Goal: Task Accomplishment & Management: Complete application form

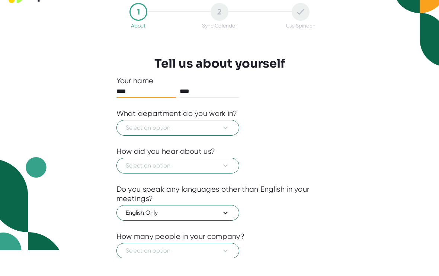
scroll to position [8, 0]
click at [208, 138] on button "Select an option" at bounding box center [177, 146] width 123 height 16
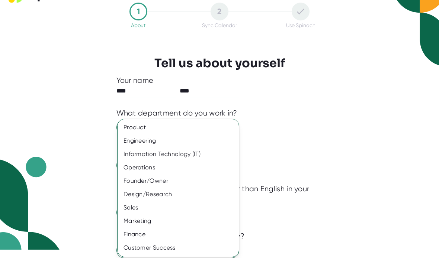
click at [140, 219] on div "Sales" at bounding box center [177, 225] width 121 height 13
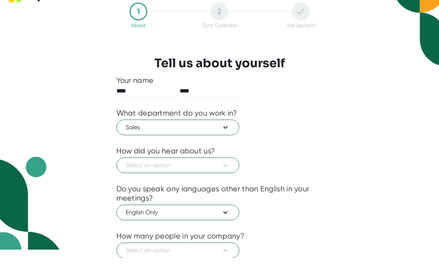
click at [233, 176] on button "Select an option" at bounding box center [177, 184] width 123 height 16
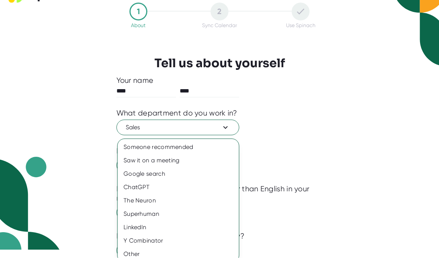
click at [140, 248] on div "Other" at bounding box center [177, 272] width 121 height 13
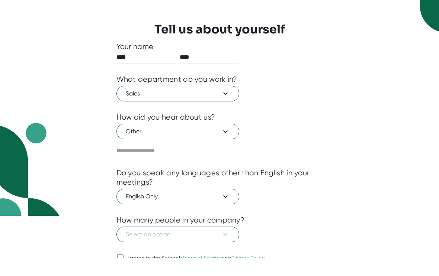
scroll to position [44, 0]
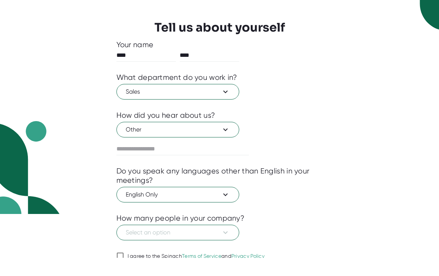
click at [213, 161] on input "text" at bounding box center [182, 167] width 132 height 12
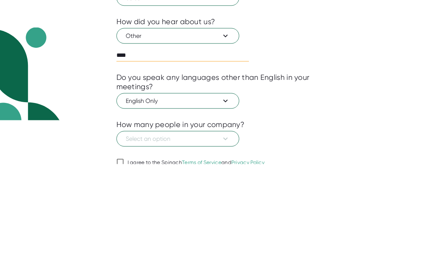
type input "****"
click at [382, 93] on div "1 About 2 Sync Calendar Use Spinach Tell us about yourself Your name **** **** …" at bounding box center [219, 98] width 439 height 285
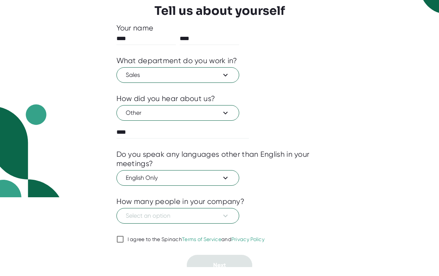
click at [215, 220] on span "Select an option" at bounding box center [178, 224] width 104 height 9
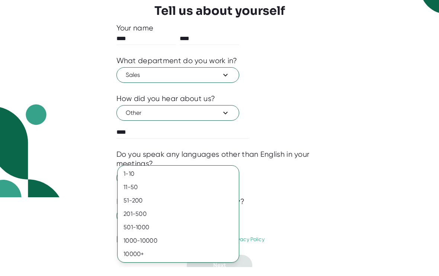
click at [146, 230] on div "501-1000" at bounding box center [177, 236] width 121 height 13
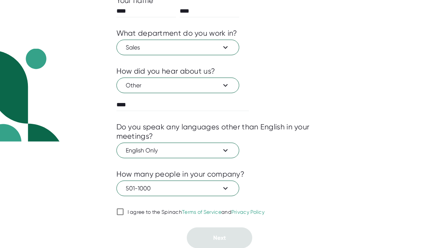
scroll to position [107, 0]
click at [123, 210] on input "I agree to the Spinach Terms of Service and Privacy Policy" at bounding box center [119, 211] width 7 height 9
checkbox input "true"
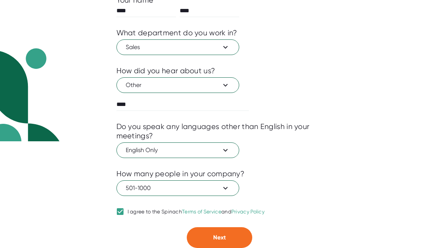
click at [223, 236] on span "Next" at bounding box center [219, 237] width 13 height 7
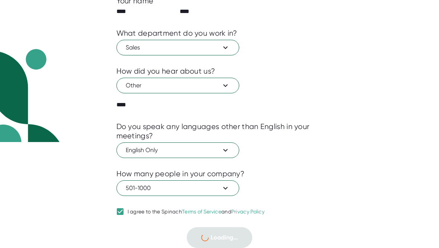
scroll to position [0, 0]
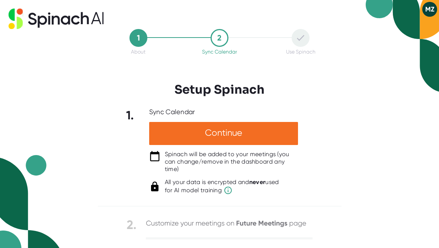
click at [229, 134] on div "Continue" at bounding box center [223, 133] width 149 height 23
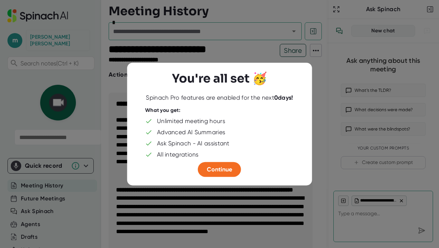
click at [231, 171] on span "Continue" at bounding box center [219, 168] width 25 height 7
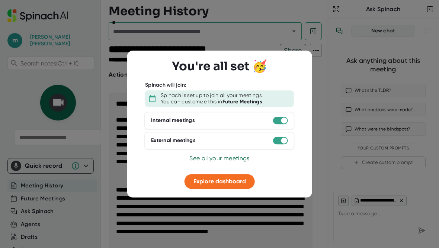
click at [234, 184] on span "Explore dashboard" at bounding box center [219, 181] width 52 height 7
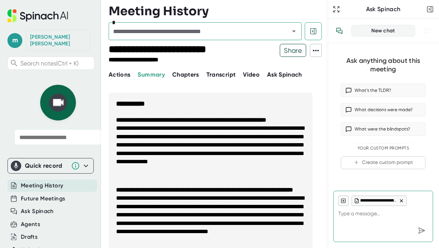
click at [121, 76] on span "Actions" at bounding box center [120, 74] width 22 height 7
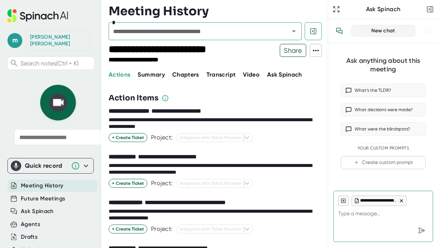
click at [224, 74] on span "Transcript" at bounding box center [220, 74] width 29 height 7
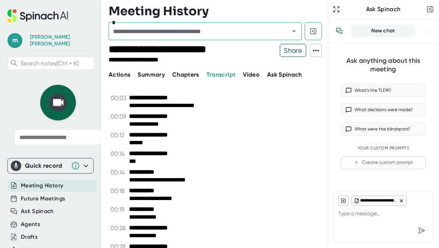
click at [252, 76] on span "Video" at bounding box center [251, 74] width 17 height 7
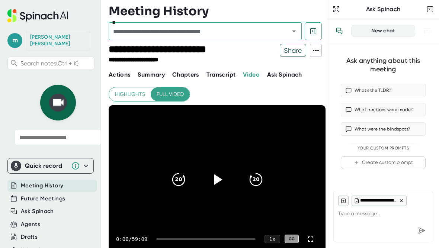
click at [220, 182] on icon at bounding box center [217, 180] width 18 height 18
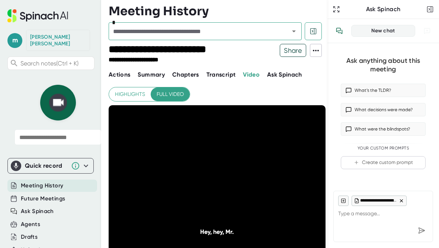
click at [222, 75] on span "Transcript" at bounding box center [220, 74] width 29 height 7
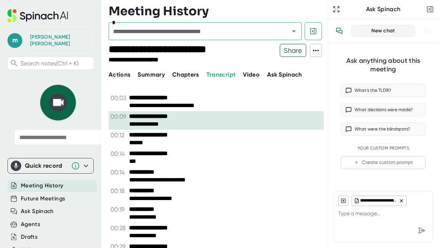
click at [186, 77] on span "Chapters" at bounding box center [185, 74] width 27 height 7
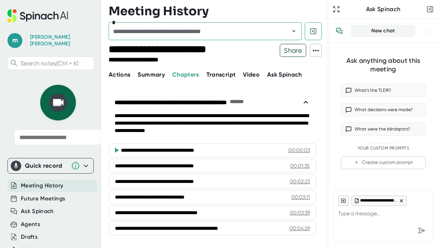
click at [149, 76] on span "Summary" at bounding box center [151, 74] width 27 height 7
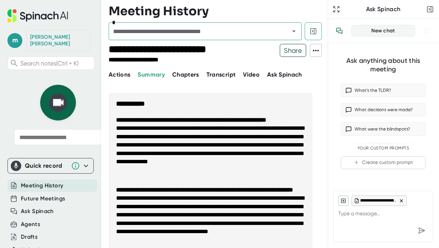
click at [122, 76] on span "Actions" at bounding box center [120, 74] width 22 height 7
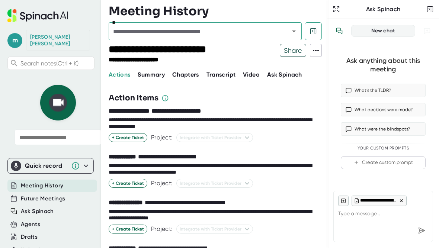
scroll to position [0, 0]
click at [255, 75] on span "Video" at bounding box center [251, 74] width 17 height 7
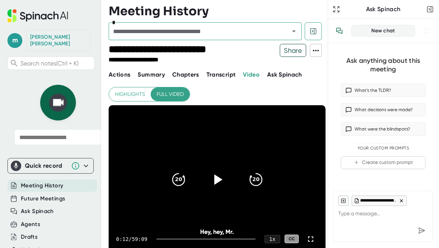
click at [250, 77] on span "Video" at bounding box center [251, 74] width 17 height 7
click at [225, 75] on span "Transcript" at bounding box center [220, 74] width 29 height 7
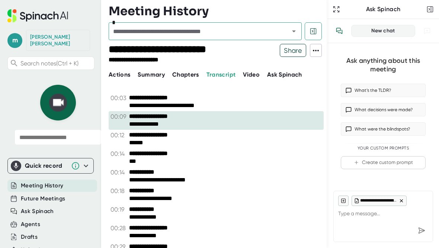
click at [185, 76] on span "Chapters" at bounding box center [185, 74] width 27 height 7
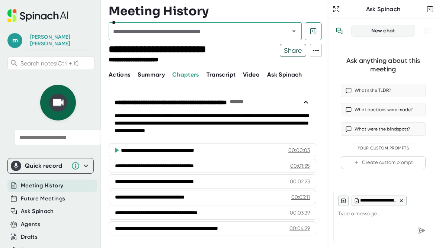
click at [152, 76] on span "Summary" at bounding box center [151, 74] width 27 height 7
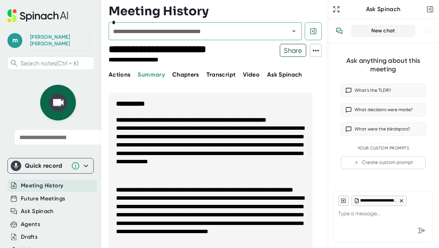
click at [120, 77] on span "Actions" at bounding box center [120, 74] width 22 height 7
type textarea "x"
